Goal: Check status: Check status

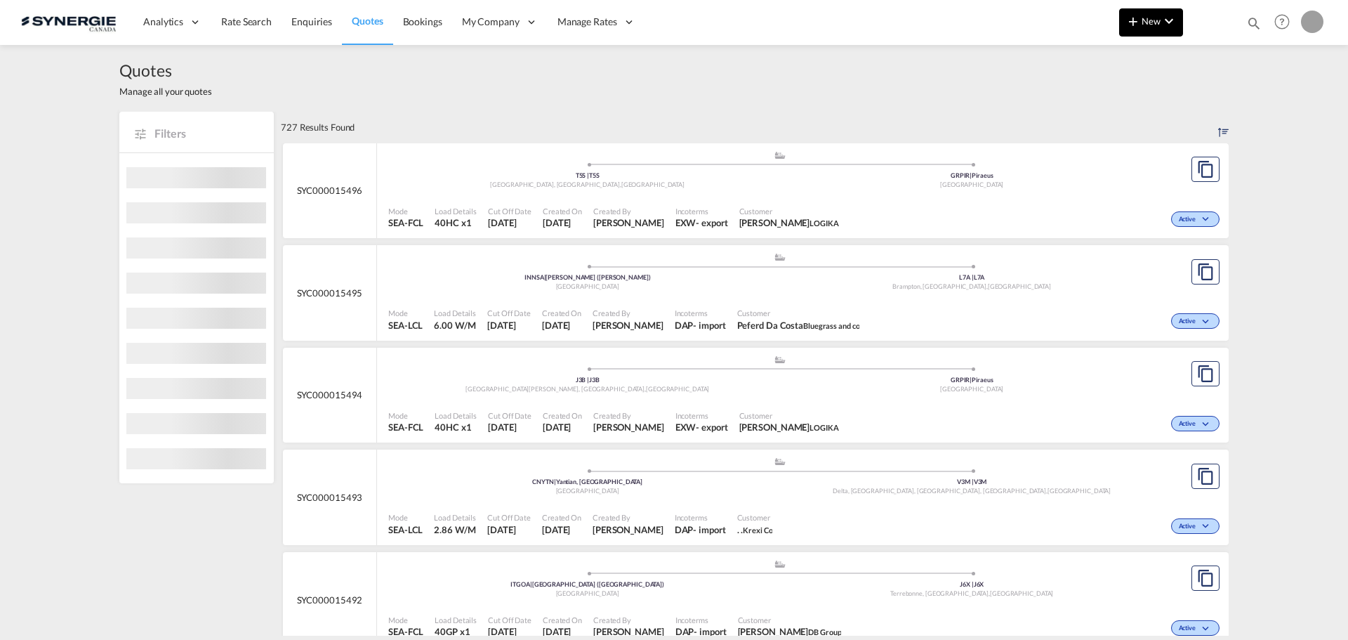
click at [1165, 29] on md-icon "icon-chevron-down" at bounding box center [1169, 21] width 17 height 17
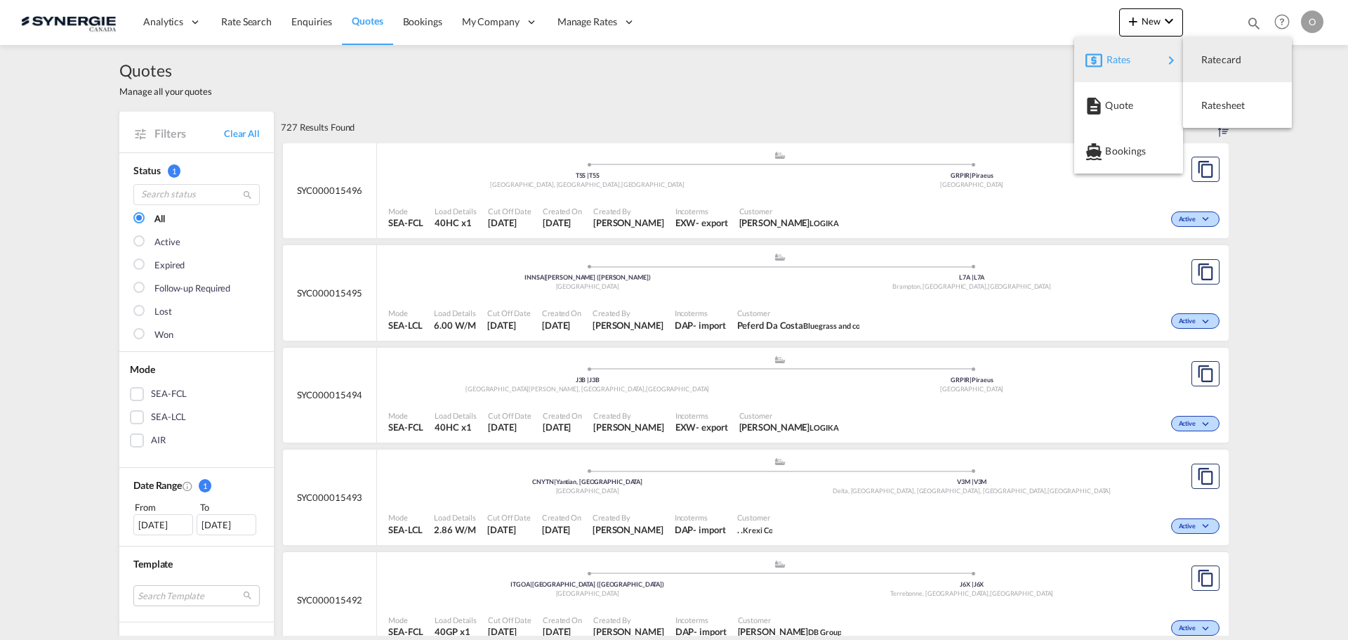
click at [1047, 11] on md-backdrop at bounding box center [674, 320] width 1348 height 640
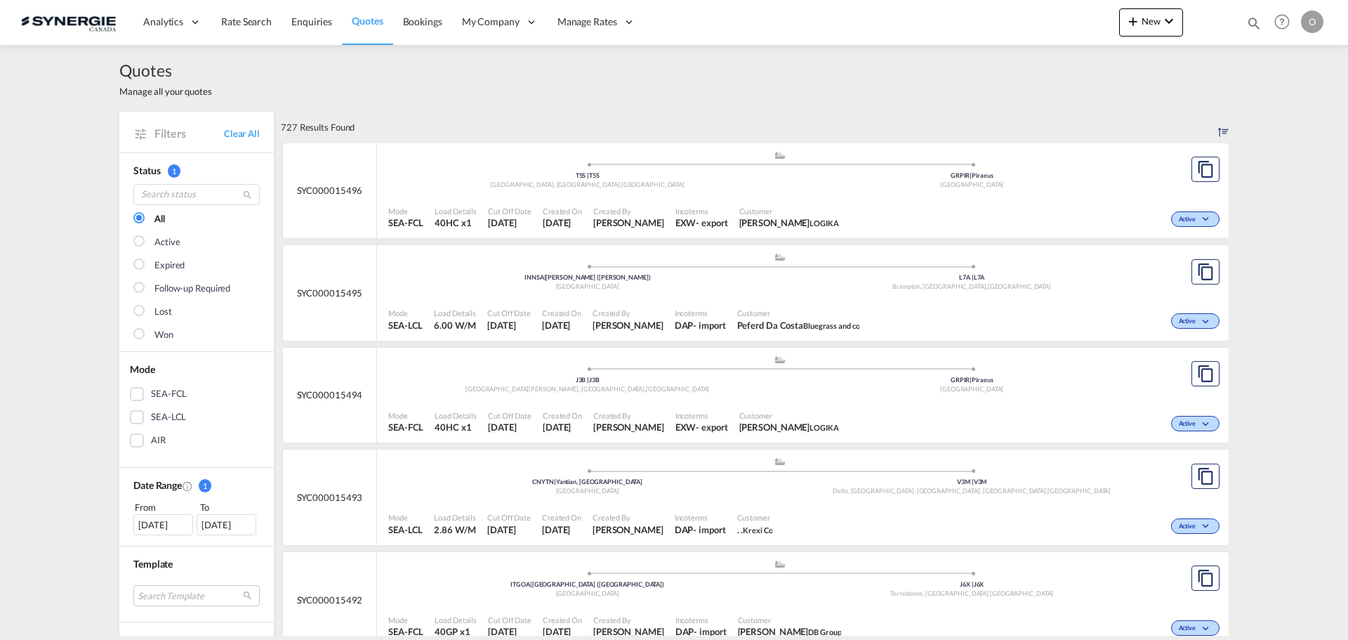
click at [1255, 17] on md-icon "icon-magnify" at bounding box center [1254, 22] width 15 height 15
click at [1024, 26] on select "Bookings Quotes Enquiries" at bounding box center [1030, 23] width 67 height 25
select select "Quotes"
click at [997, 11] on select "Bookings Quotes Enquiries" at bounding box center [1030, 23] width 67 height 25
drag, startPoint x: 1094, startPoint y: 15, endPoint x: 1087, endPoint y: 17, distance: 7.2
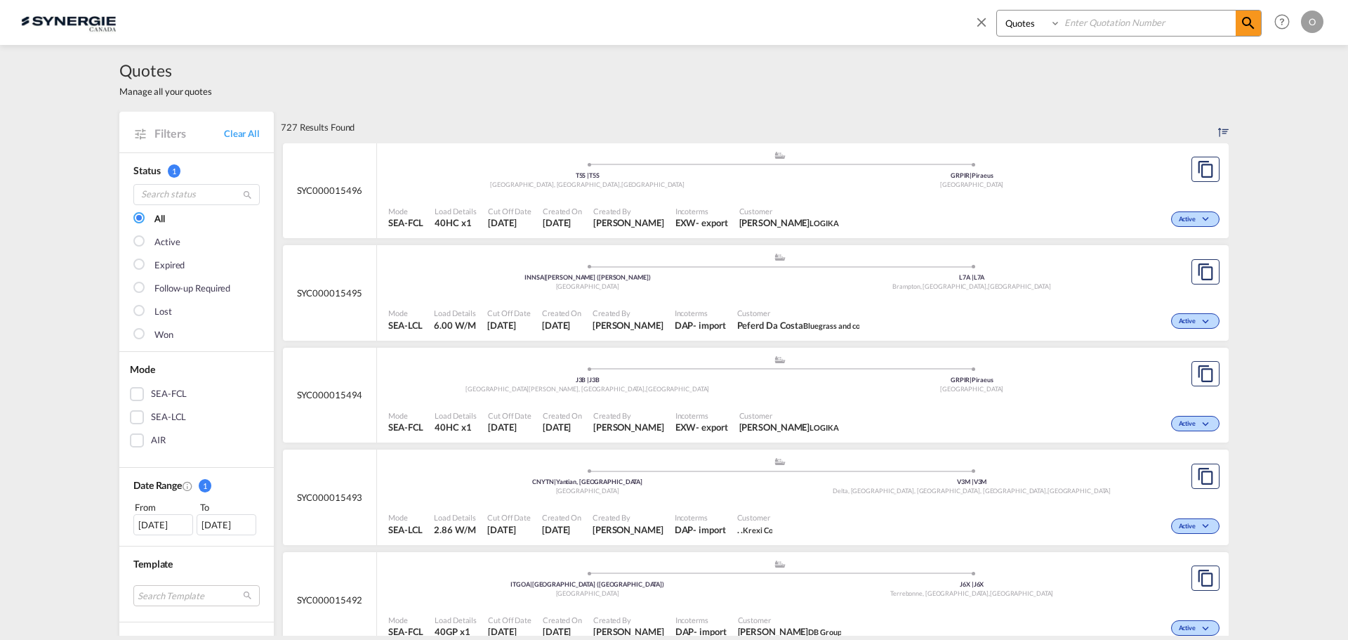
click at [1089, 16] on input at bounding box center [1148, 23] width 175 height 25
paste input "SYC000014928"
type input "SYC000014928"
click at [1246, 23] on md-icon "icon-magnify" at bounding box center [1248, 23] width 17 height 17
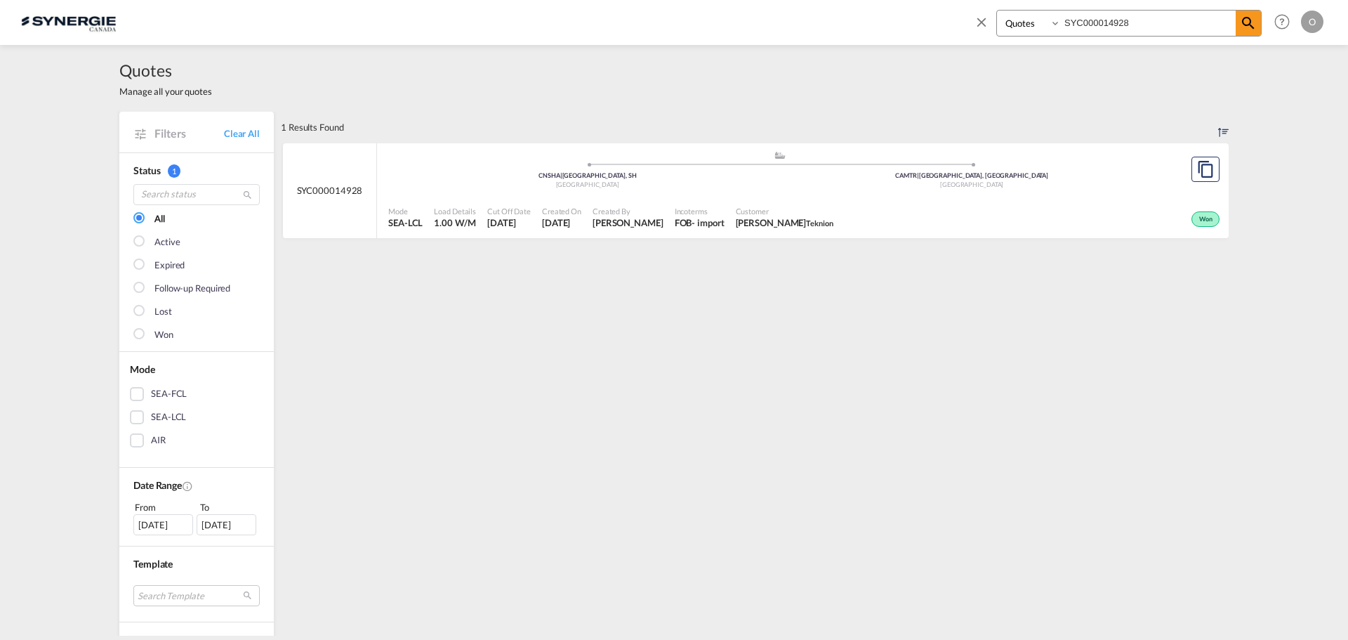
click at [642, 208] on div "Created By [PERSON_NAME]" at bounding box center [628, 217] width 82 height 35
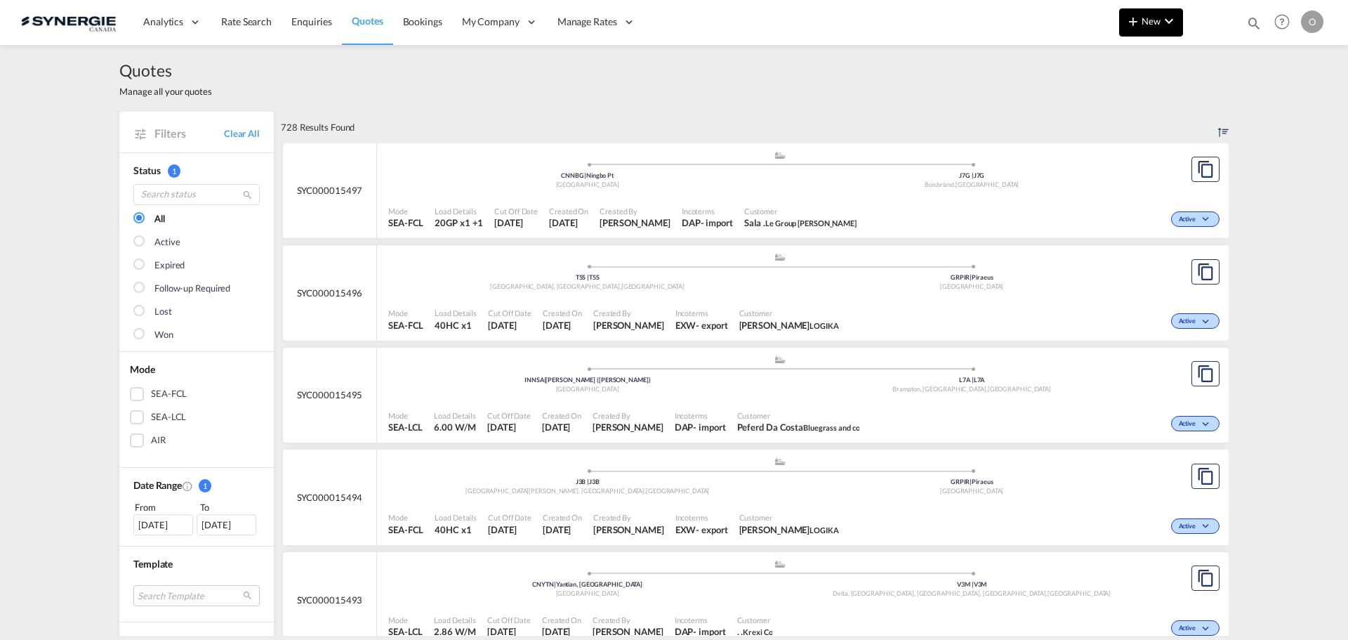
click at [1173, 29] on button "New" at bounding box center [1152, 22] width 64 height 28
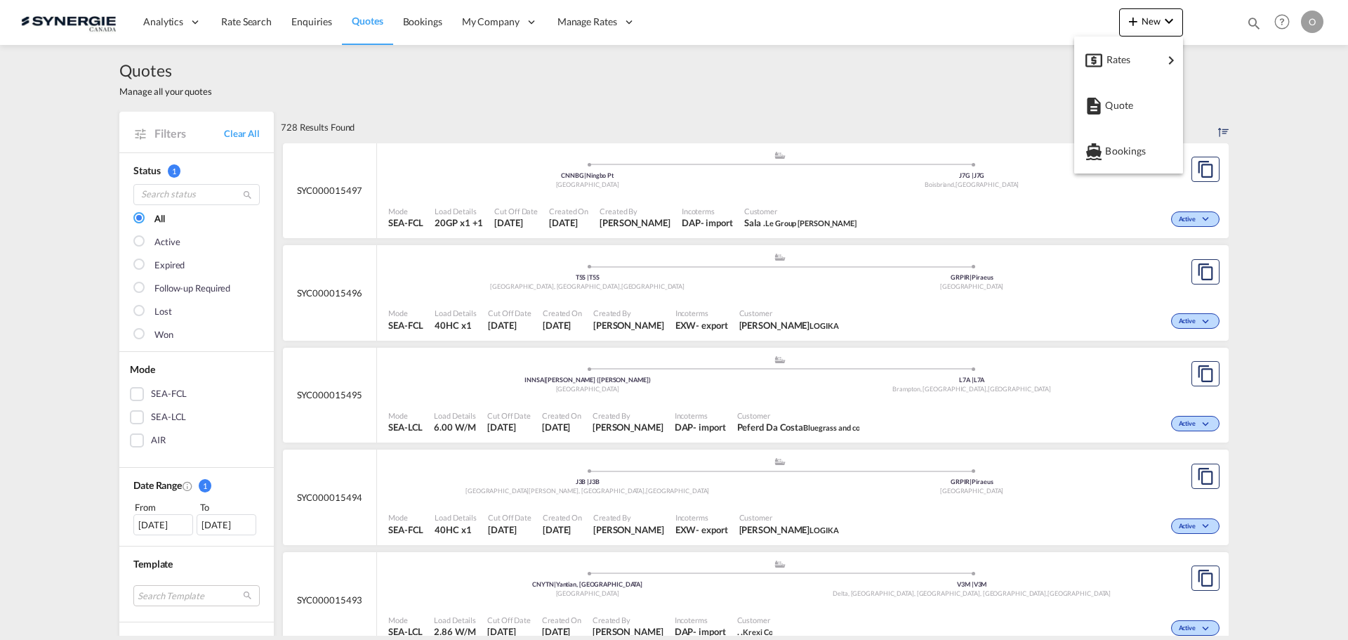
click at [1217, 22] on md-backdrop at bounding box center [674, 320] width 1348 height 640
click at [1252, 20] on md-icon "icon-magnify" at bounding box center [1254, 22] width 15 height 15
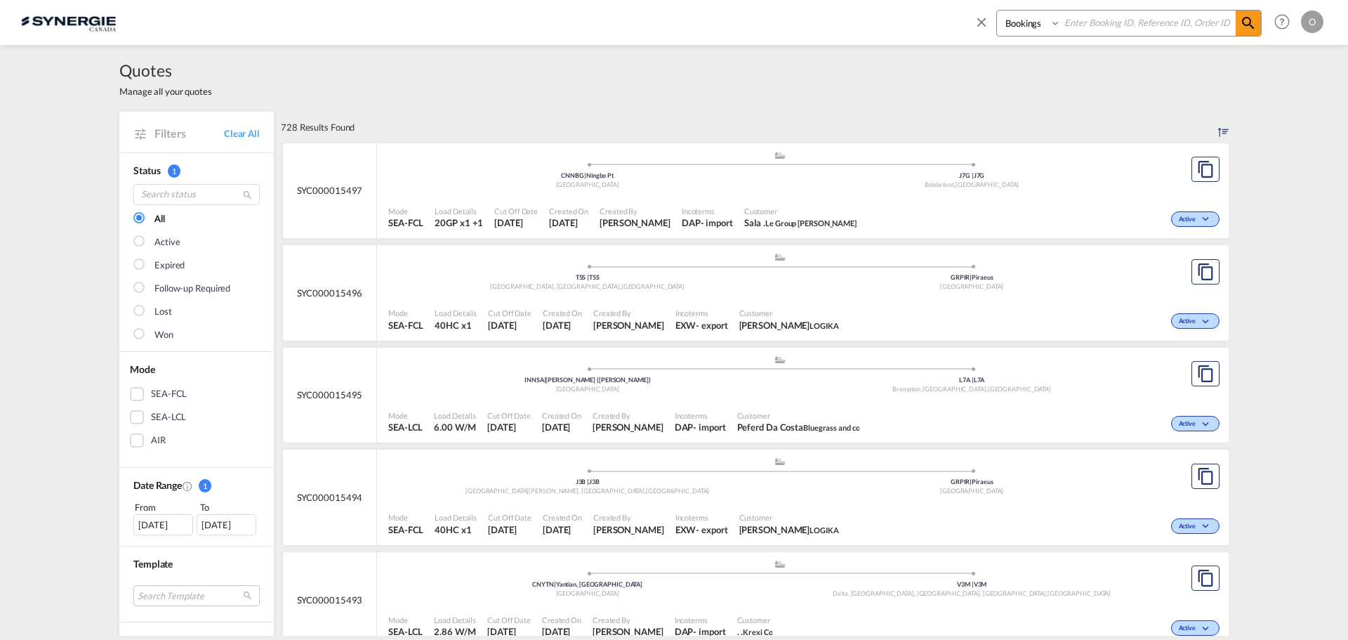
click at [1030, 25] on select "Bookings Quotes Enquiries" at bounding box center [1030, 23] width 67 height 25
select select "Quotes"
click at [997, 11] on select "Bookings Quotes Enquiries" at bounding box center [1030, 23] width 67 height 25
click at [1127, 21] on input at bounding box center [1148, 23] width 175 height 25
paste input "SYC000015095"
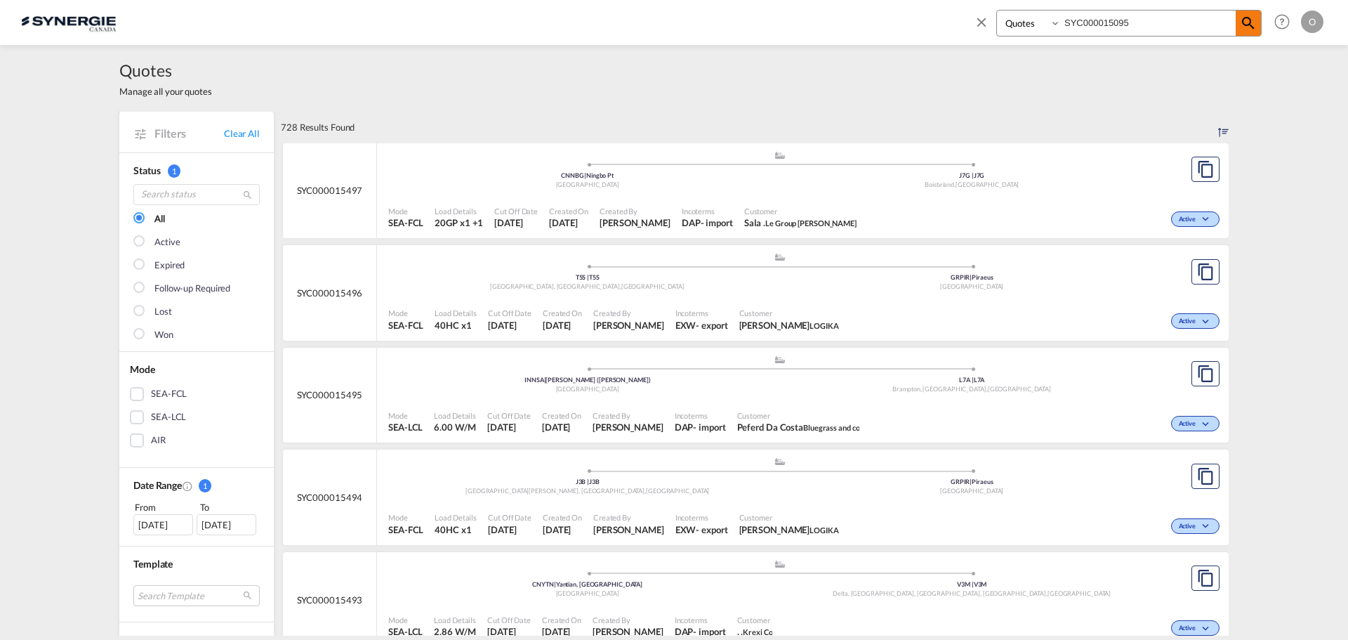
type input "SYC000015095"
click at [1243, 24] on md-icon "icon-magnify" at bounding box center [1248, 23] width 17 height 17
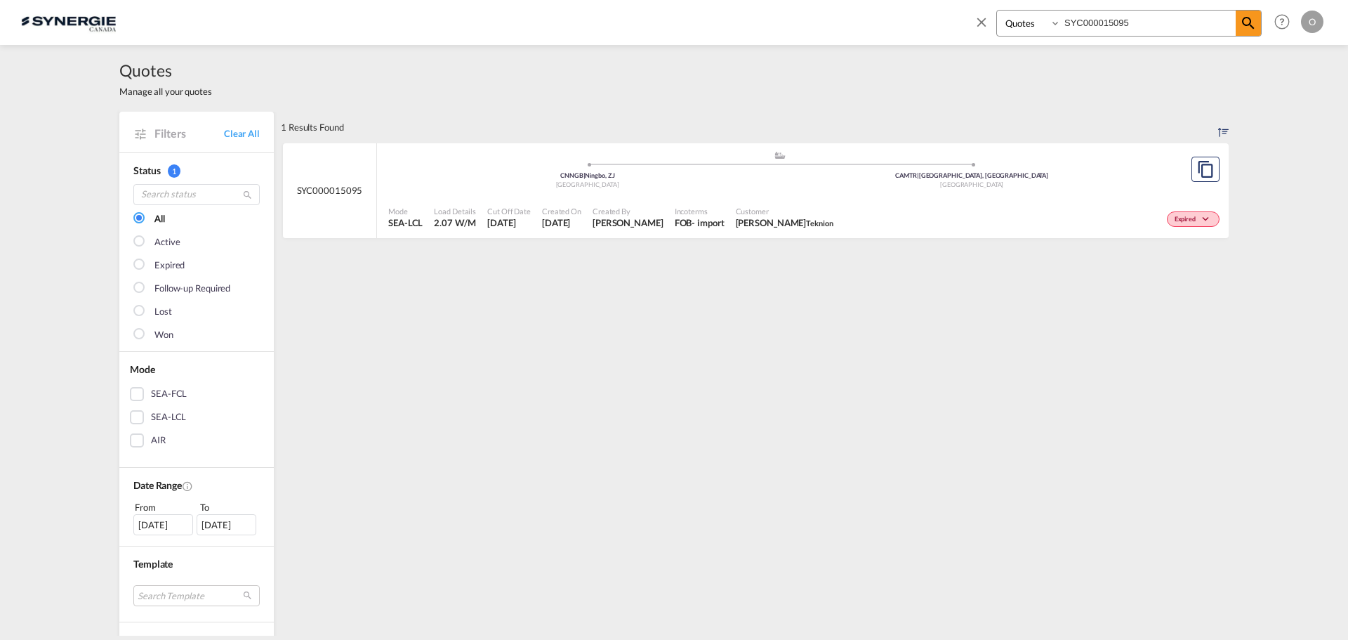
click at [816, 224] on span "Teknion" at bounding box center [819, 222] width 27 height 9
